Goal: Task Accomplishment & Management: Manage account settings

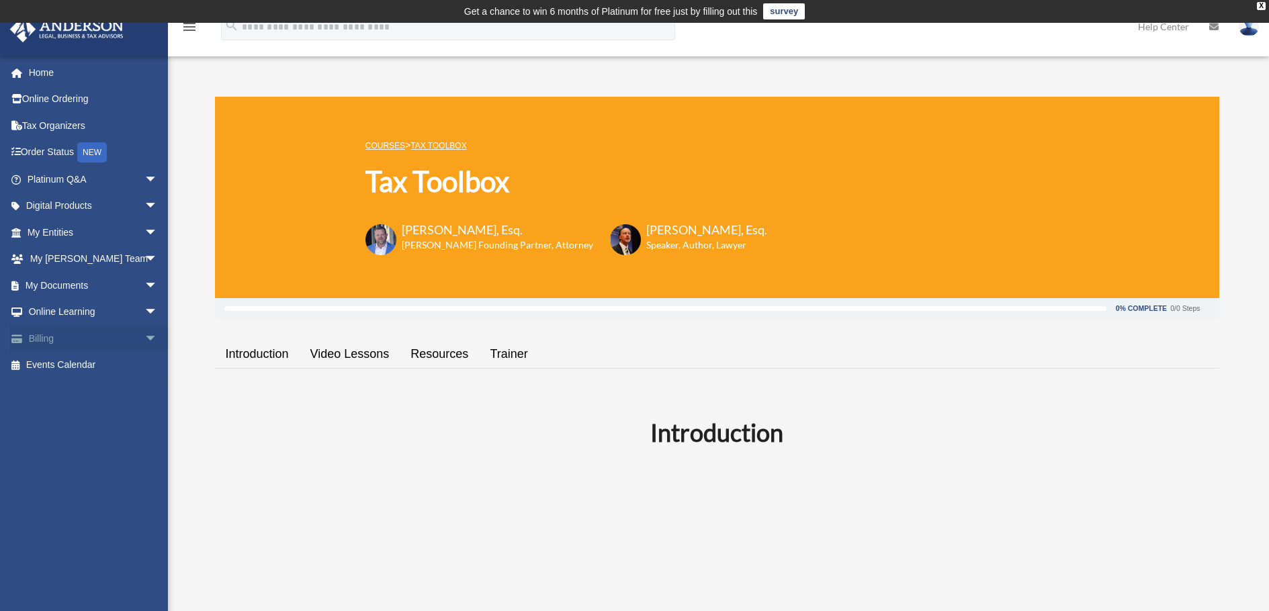
click at [68, 334] on link "Billing arrow_drop_down" at bounding box center [93, 338] width 169 height 27
click at [144, 335] on span "arrow_drop_down" at bounding box center [157, 339] width 27 height 28
click at [88, 394] on link "Past Invoices" at bounding box center [98, 392] width 159 height 27
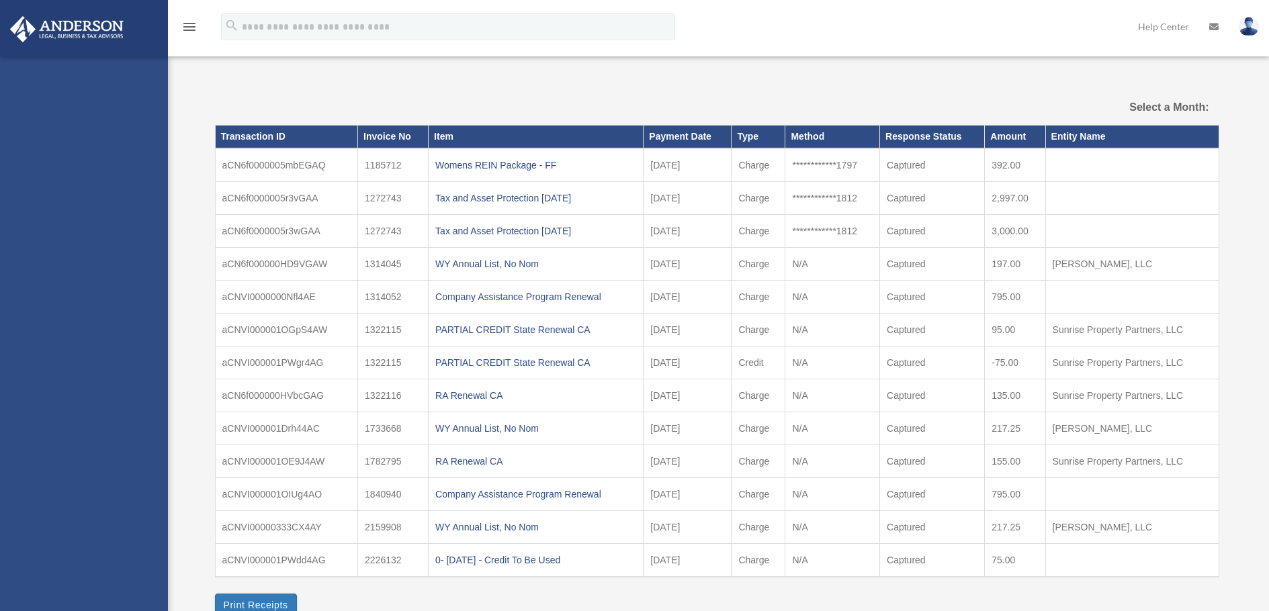
select select
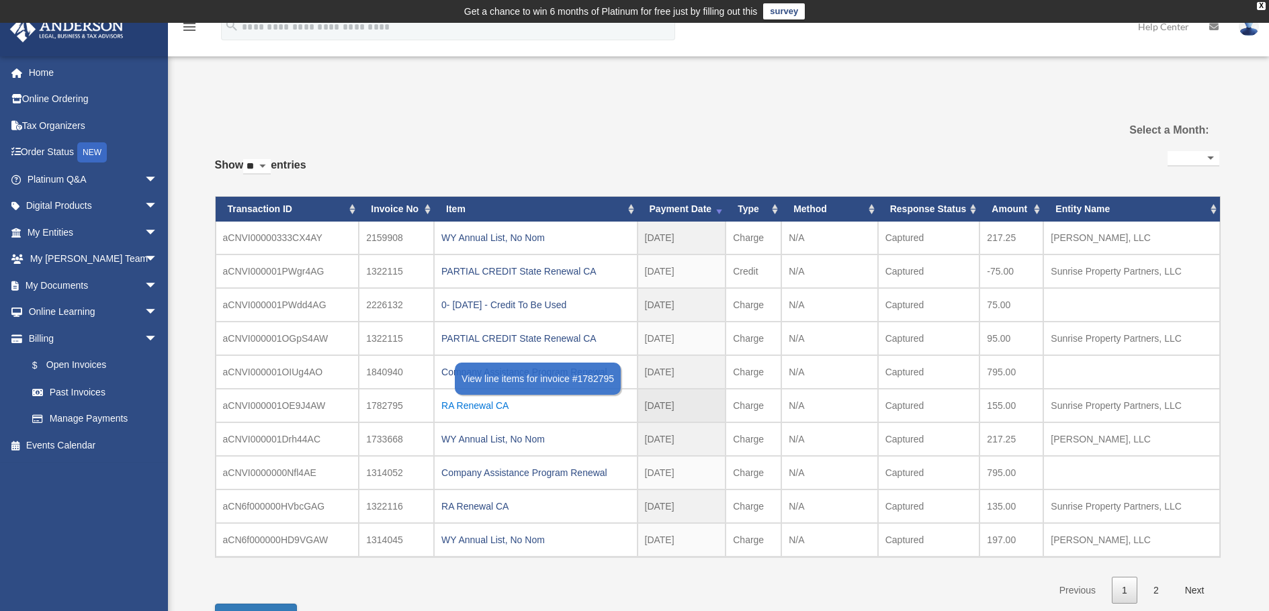
click at [490, 404] on div "RA Renewal CA" at bounding box center [535, 405] width 188 height 19
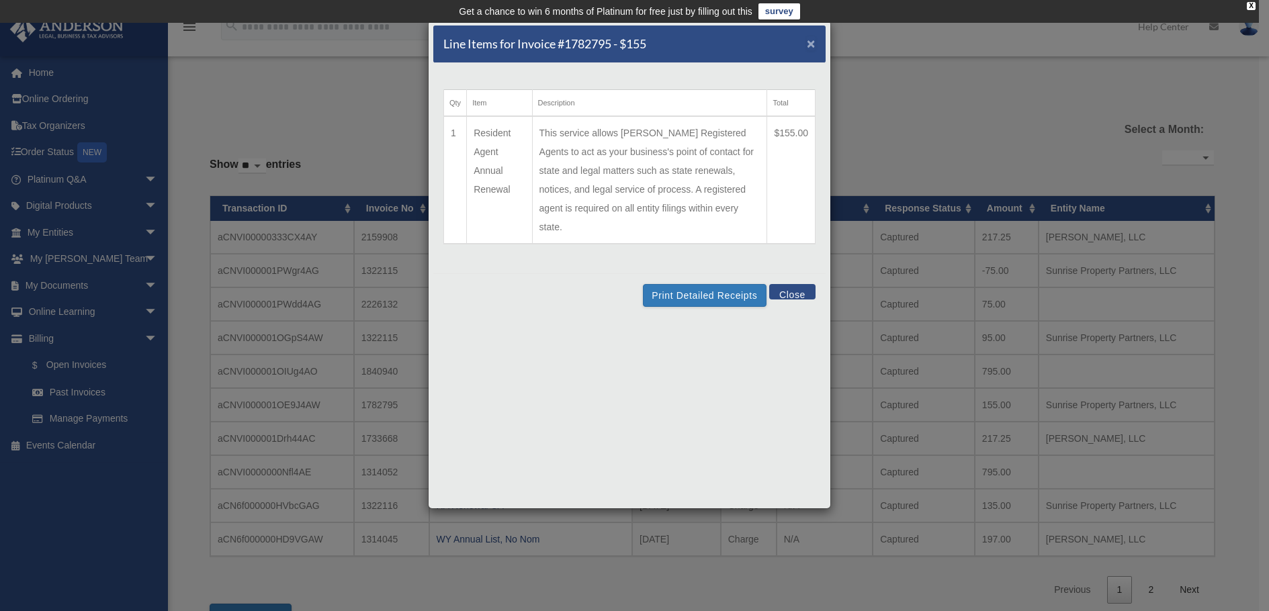
click at [810, 44] on span "×" at bounding box center [811, 43] width 9 height 15
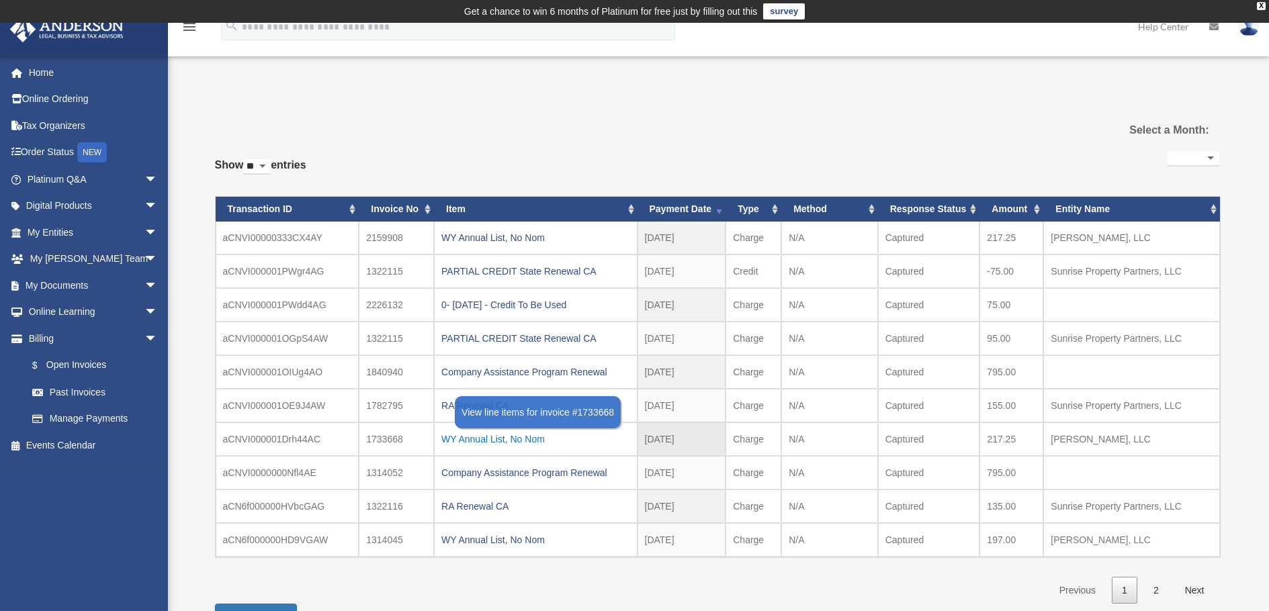
click at [517, 441] on div "WY Annual List, No Nom" at bounding box center [535, 439] width 188 height 19
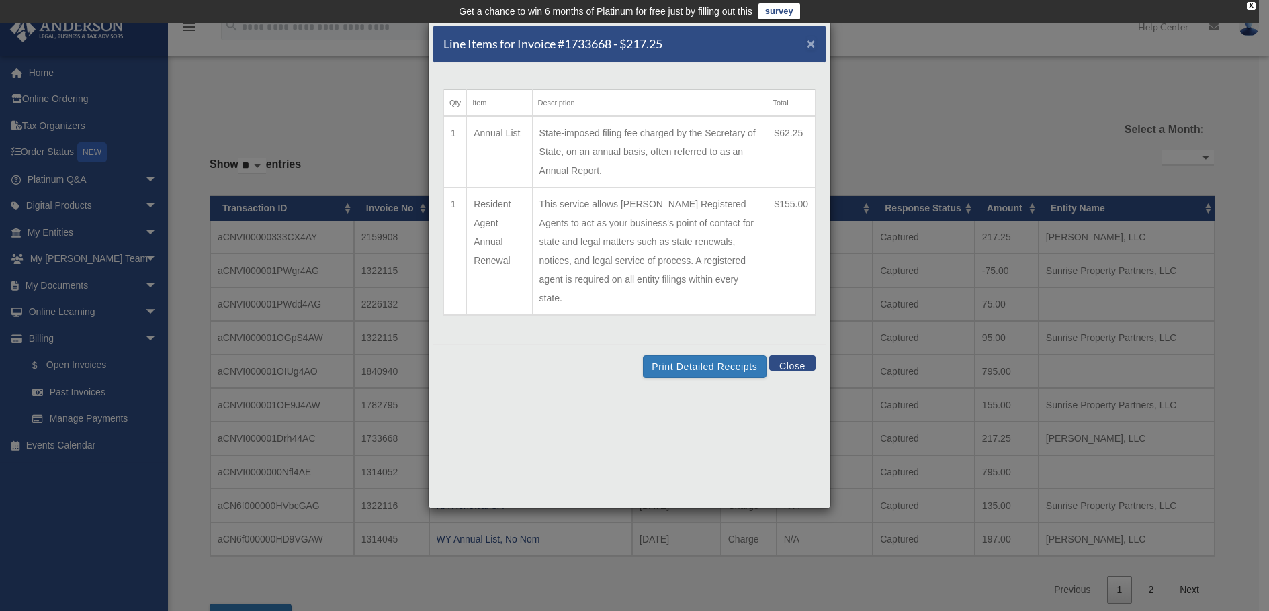
click at [809, 42] on span "×" at bounding box center [811, 43] width 9 height 15
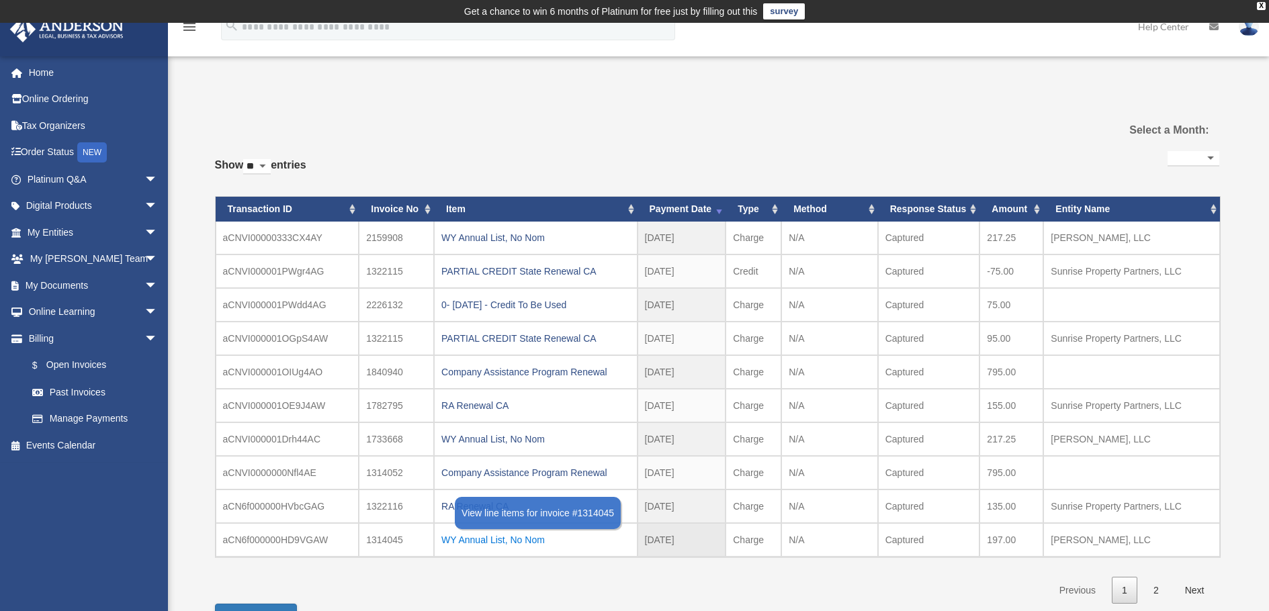
click at [491, 543] on div "WY Annual List, No Nom" at bounding box center [535, 540] width 188 height 19
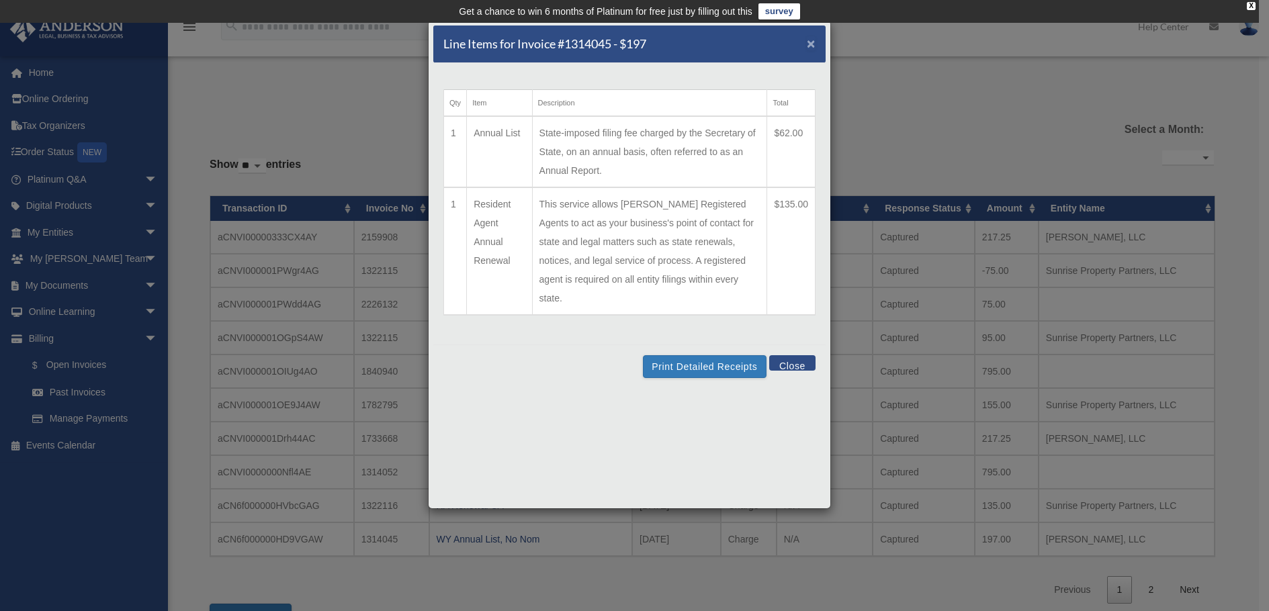
click at [809, 36] on span "×" at bounding box center [811, 43] width 9 height 15
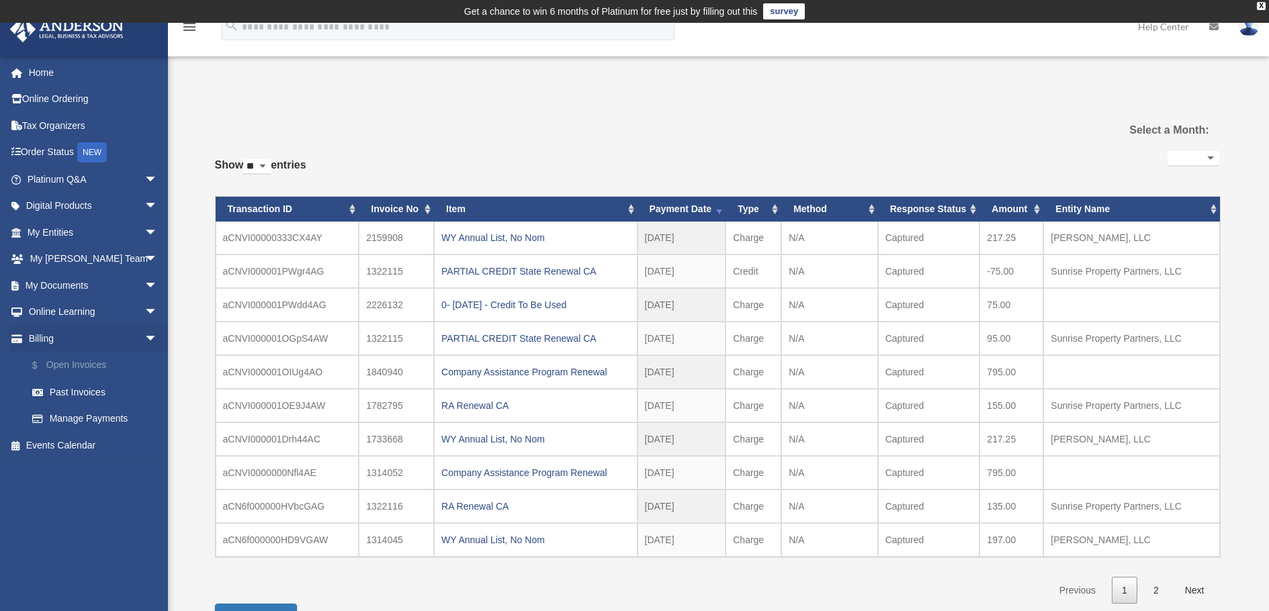
click at [73, 366] on link "$ Open Invoices" at bounding box center [98, 366] width 159 height 28
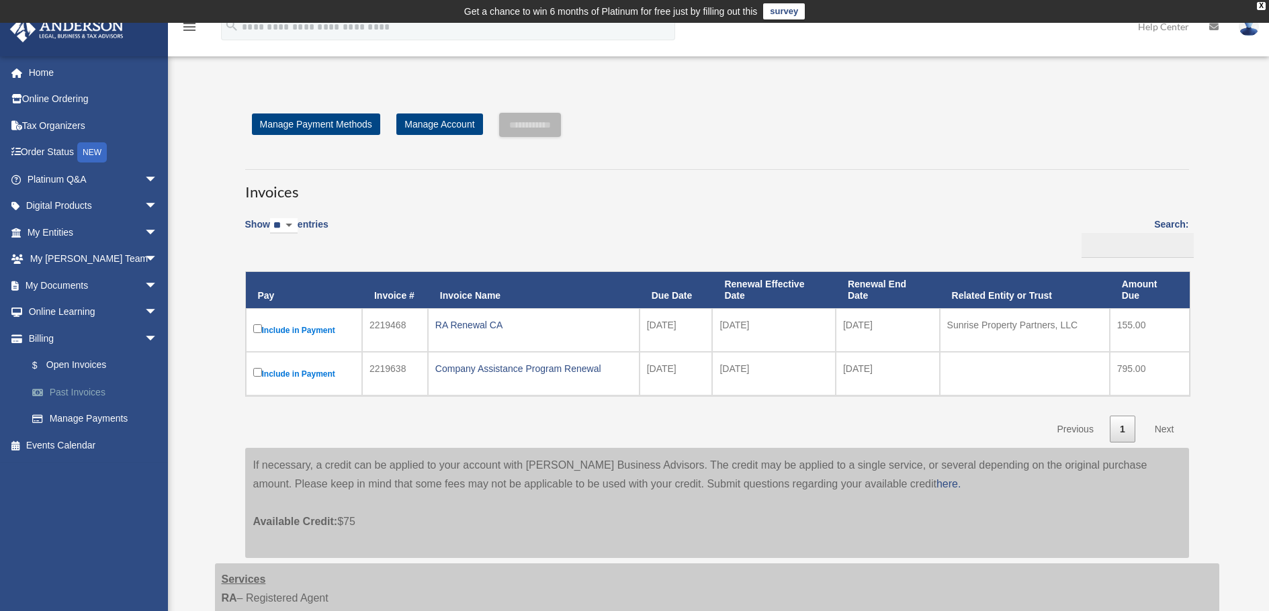
click at [68, 390] on link "Past Invoices" at bounding box center [98, 392] width 159 height 27
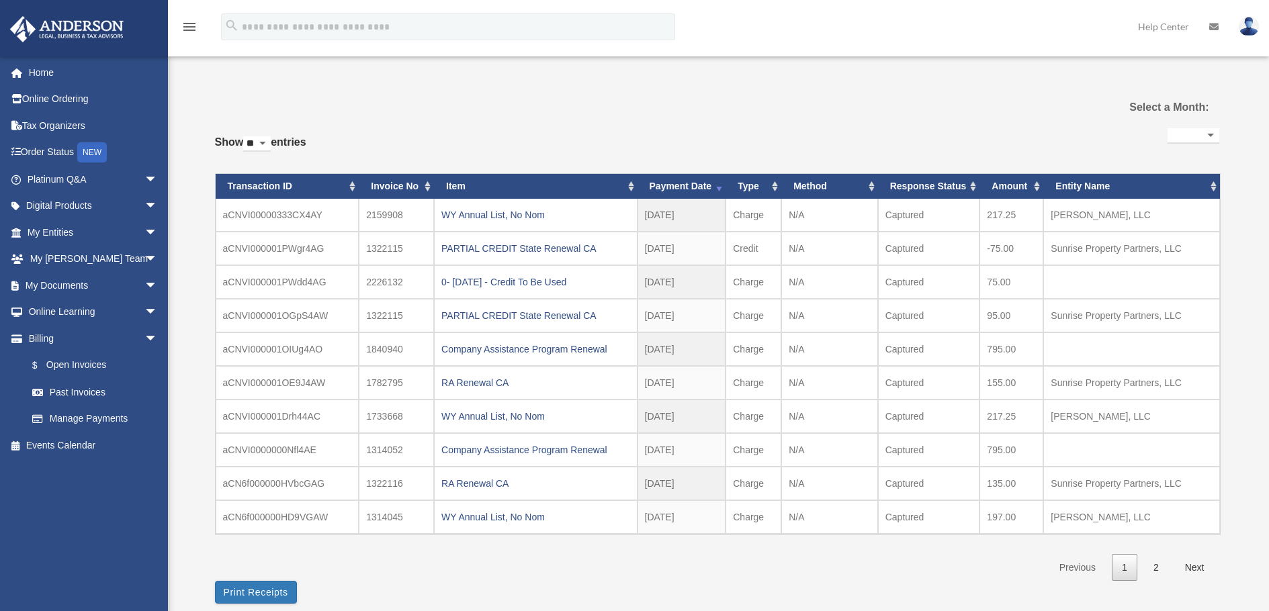
select select
